Goal: Transaction & Acquisition: Purchase product/service

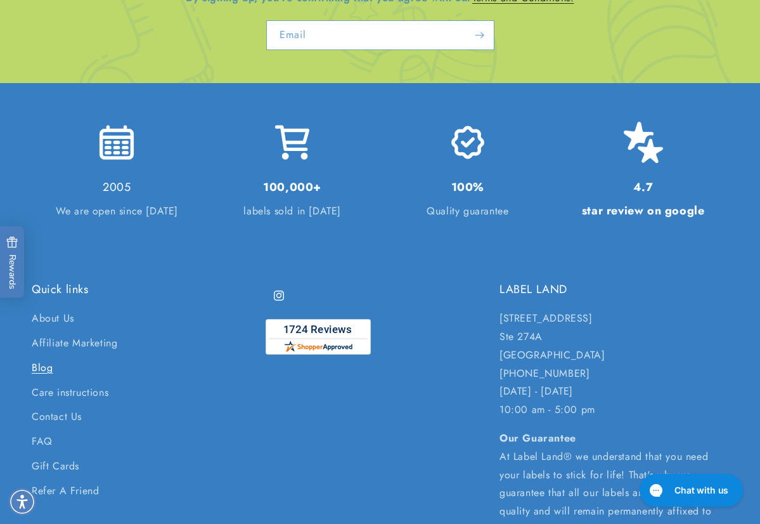
scroll to position [2837, 0]
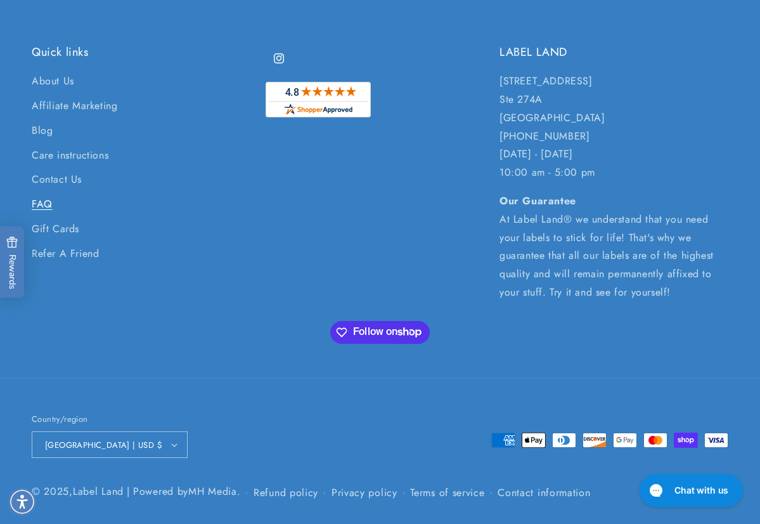
click at [41, 200] on link "FAQ" at bounding box center [42, 204] width 21 height 25
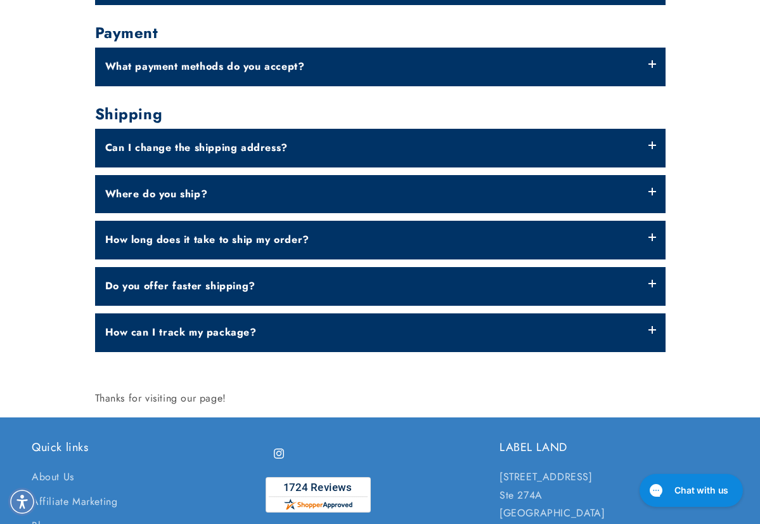
scroll to position [888, 0]
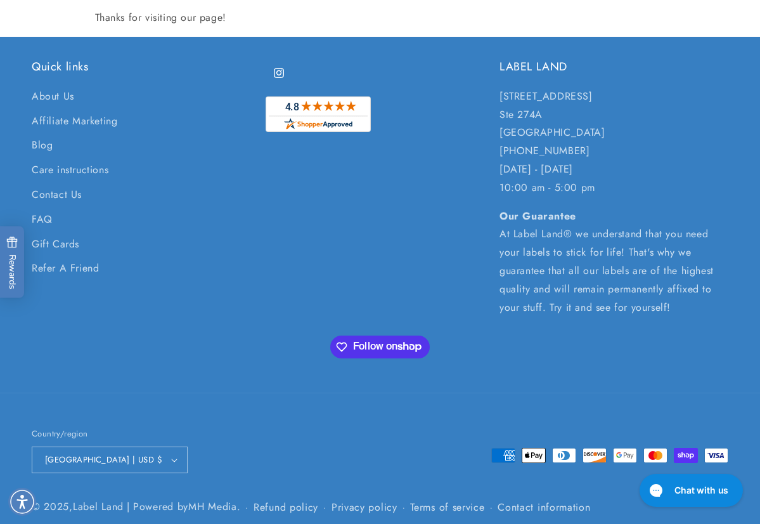
click at [710, 184] on p "250 Cedarbridge Ave. Ste 274A Lakewood, NJ 08701 732-987-3915 Monday - Friday 1…" at bounding box center [614, 143] width 229 height 110
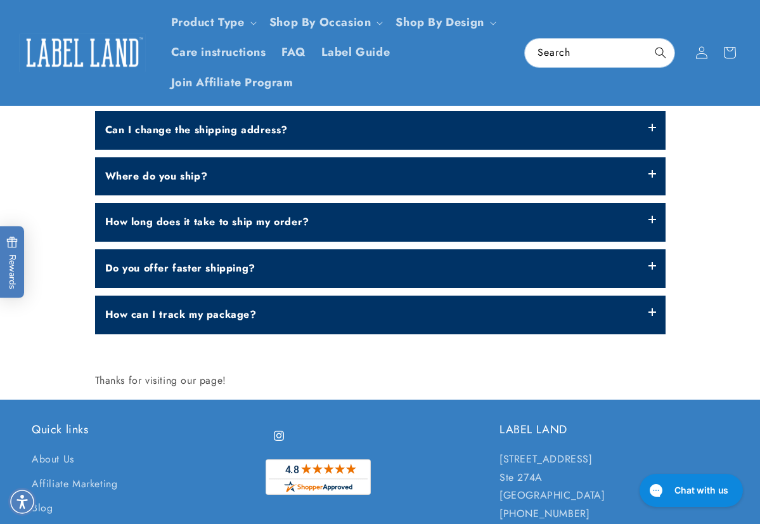
scroll to position [444, 0]
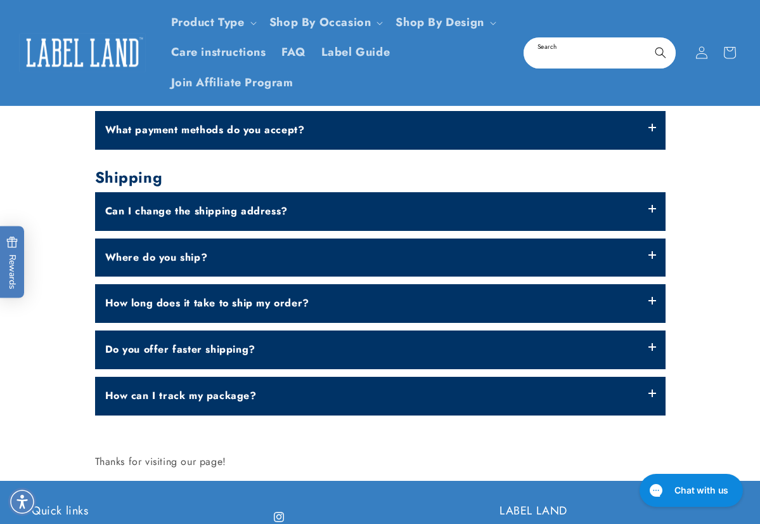
click at [619, 55] on input "Search" at bounding box center [600, 53] width 150 height 29
type input "********"
click at [647, 39] on button "Search" at bounding box center [661, 53] width 28 height 28
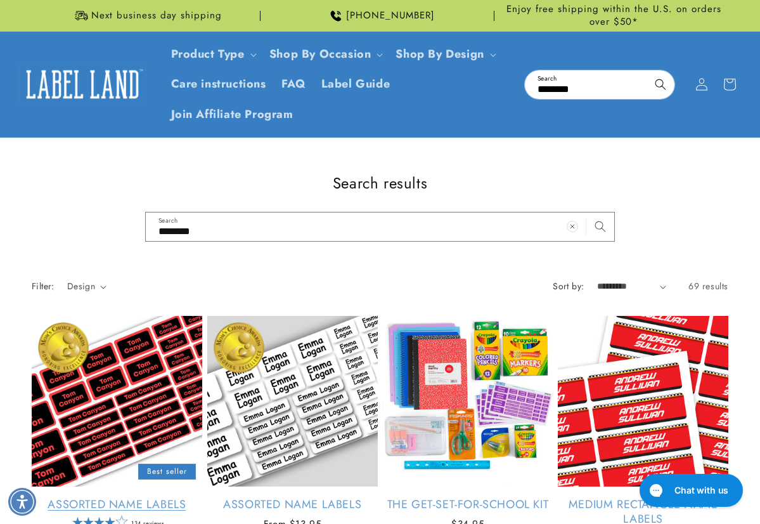
scroll to position [127, 0]
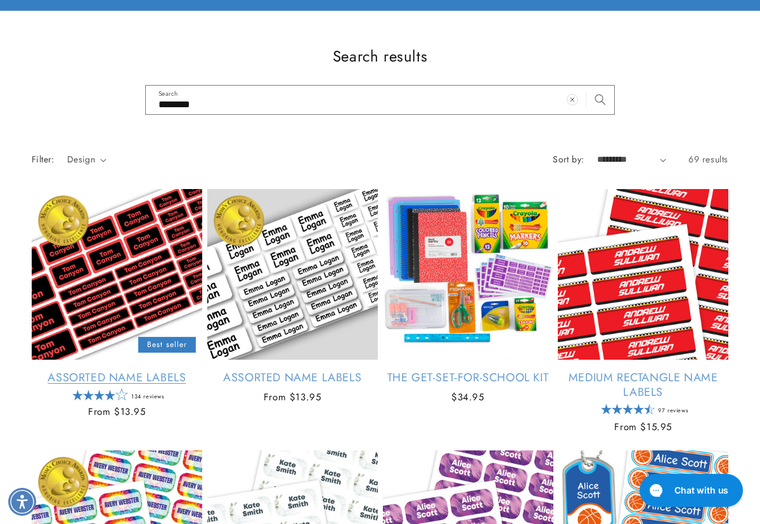
click at [117, 370] on link "Assorted Name Labels" at bounding box center [117, 377] width 171 height 15
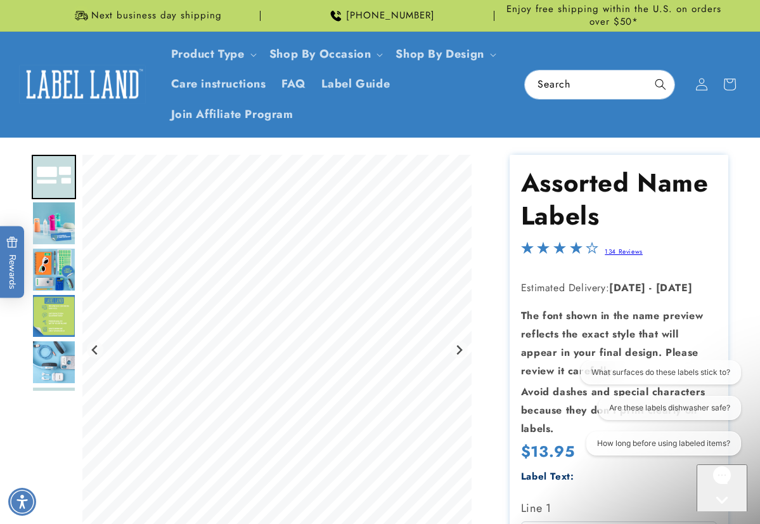
click at [558, 104] on header "Product Type Product Type Clothing Labels Clothing Stamps Logo Decals Multi-Use…" at bounding box center [380, 84] width 760 height 105
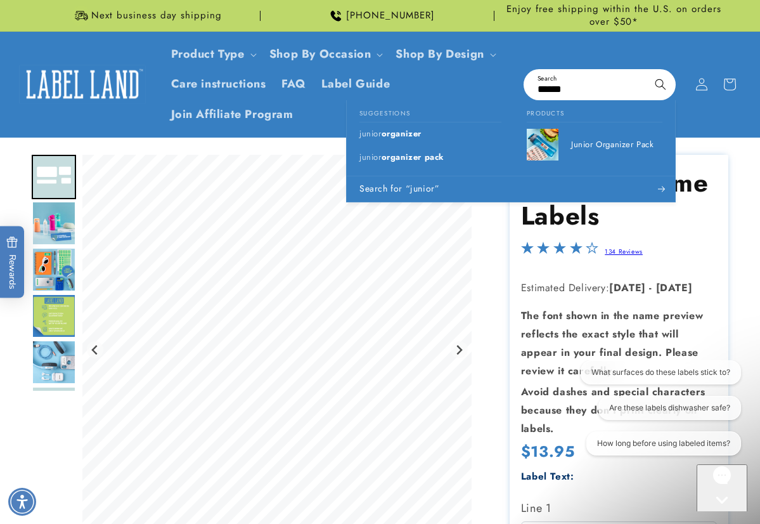
type input "******"
click at [647, 70] on button "Search" at bounding box center [661, 84] width 28 height 28
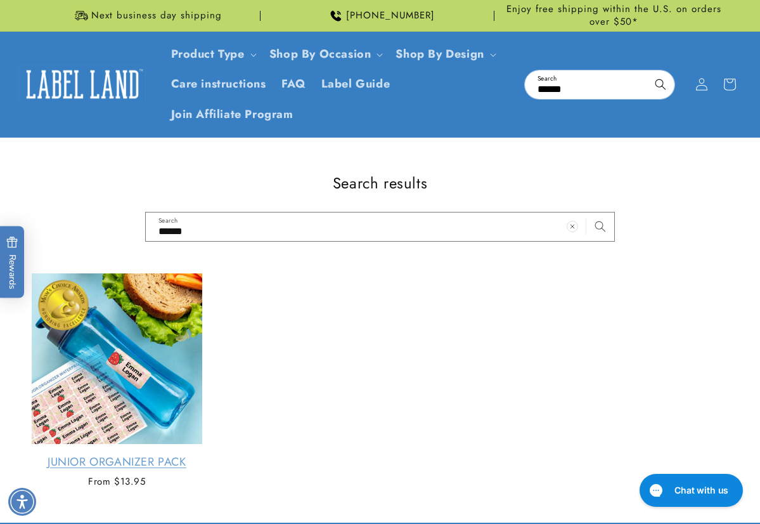
click at [113, 455] on link "Junior Organizer Pack" at bounding box center [117, 462] width 171 height 15
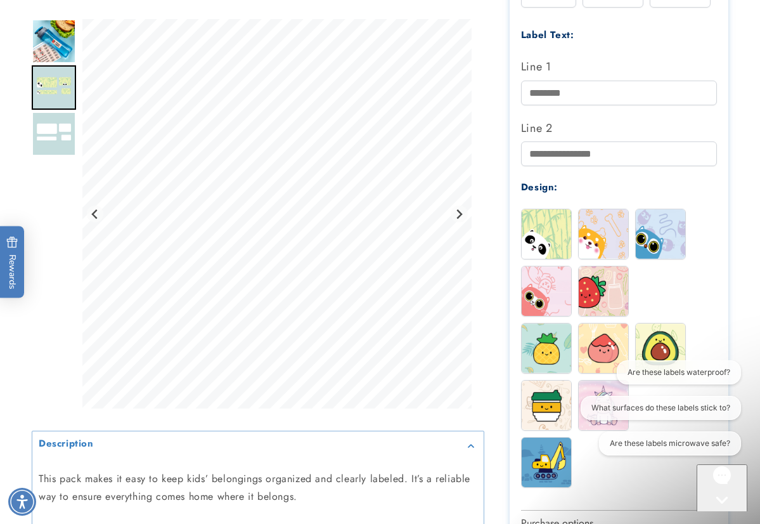
scroll to position [571, 0]
